Goal: Navigation & Orientation: Find specific page/section

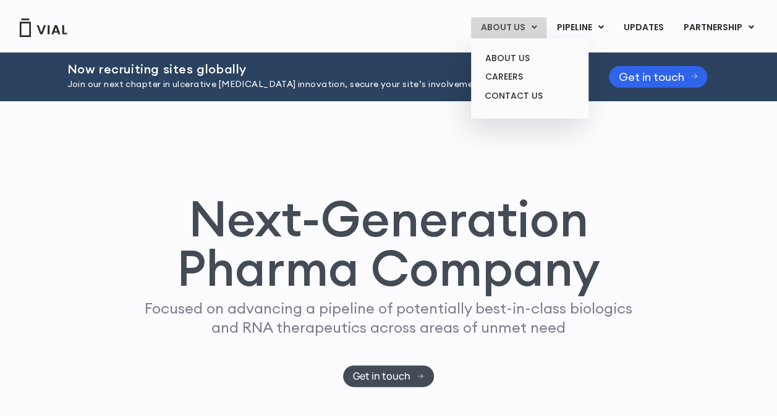
click at [518, 33] on link "ABOUT US" at bounding box center [508, 27] width 75 height 21
click at [519, 56] on link "ABOUT US" at bounding box center [529, 58] width 108 height 19
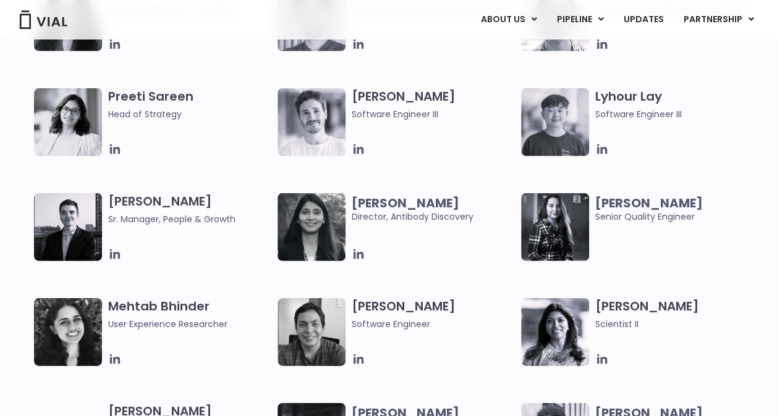
scroll to position [1741, 0]
